Goal: Information Seeking & Learning: Learn about a topic

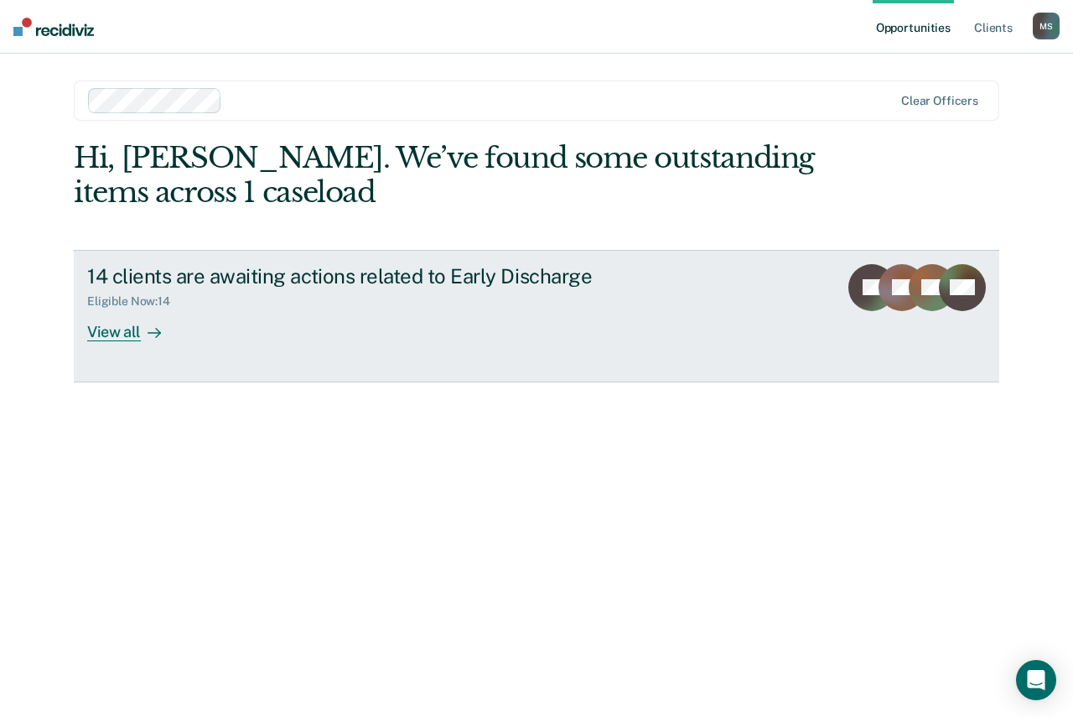
click at [110, 329] on div "View all" at bounding box center [134, 324] width 94 height 33
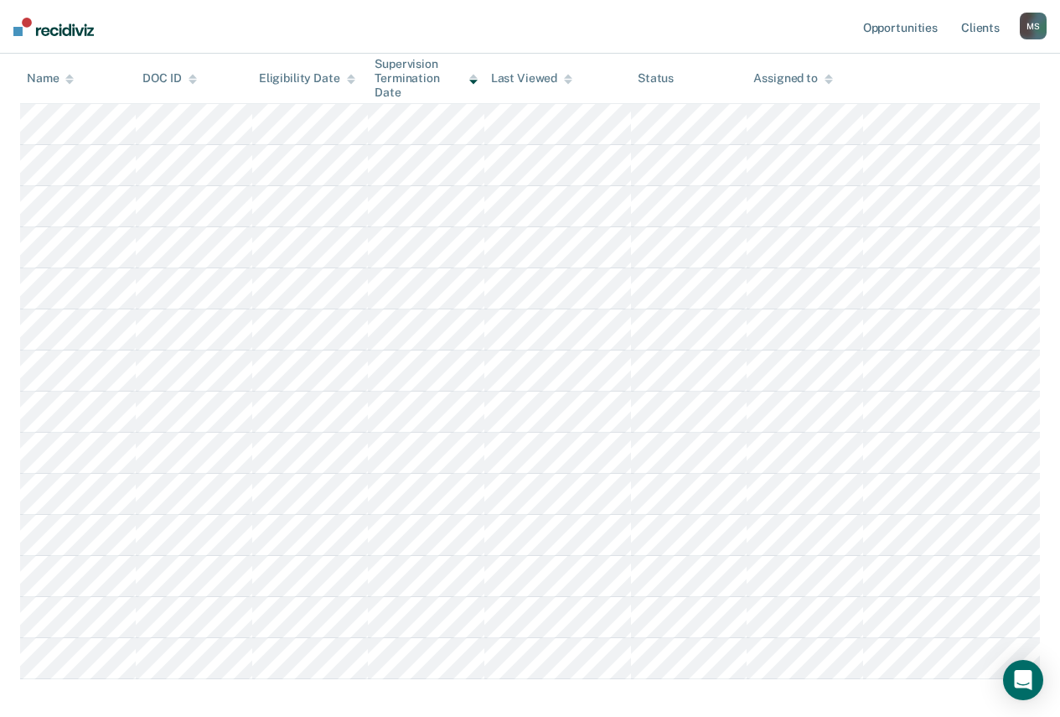
scroll to position [251, 0]
